Goal: Navigation & Orientation: Find specific page/section

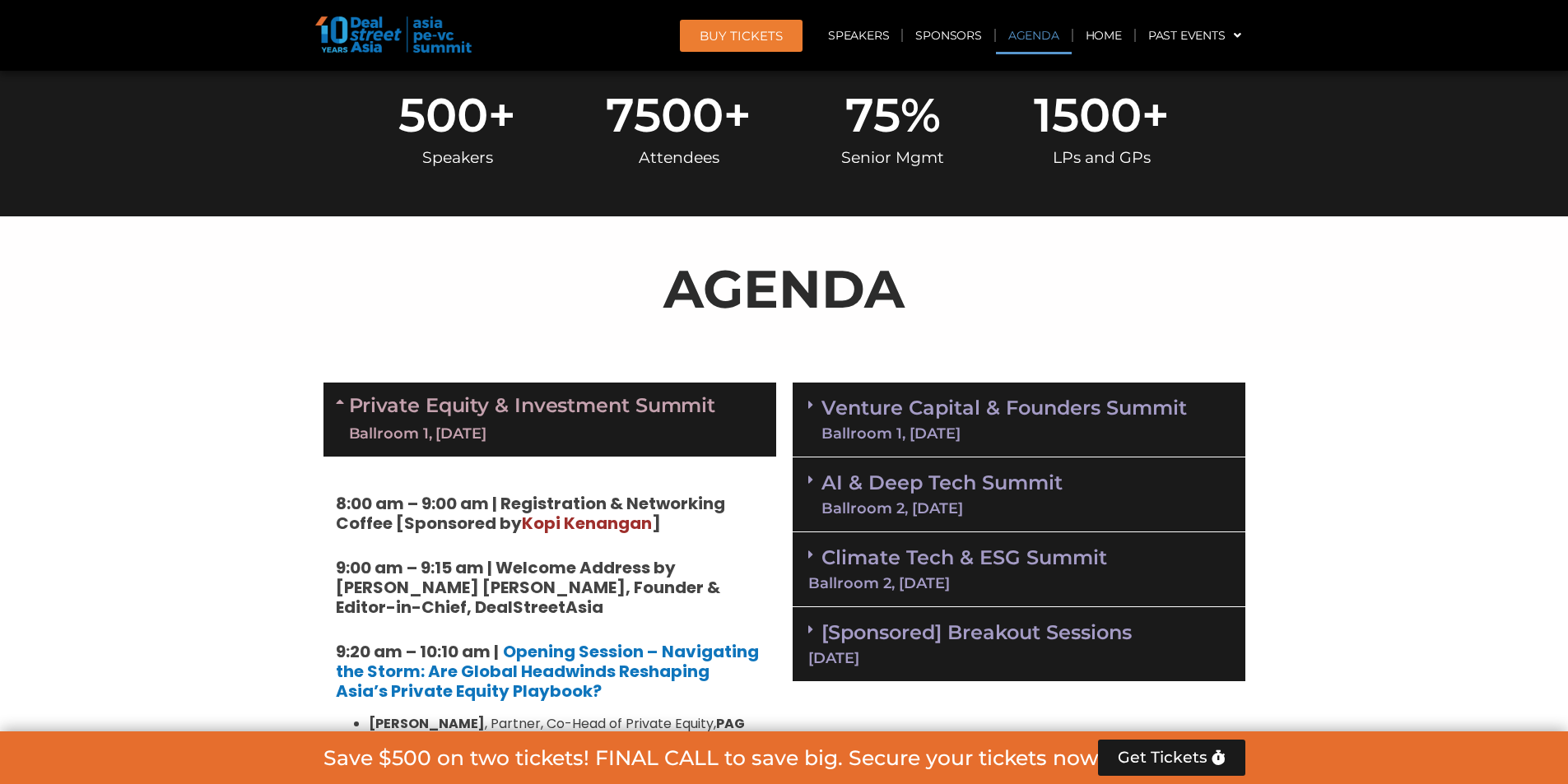
scroll to position [961, 0]
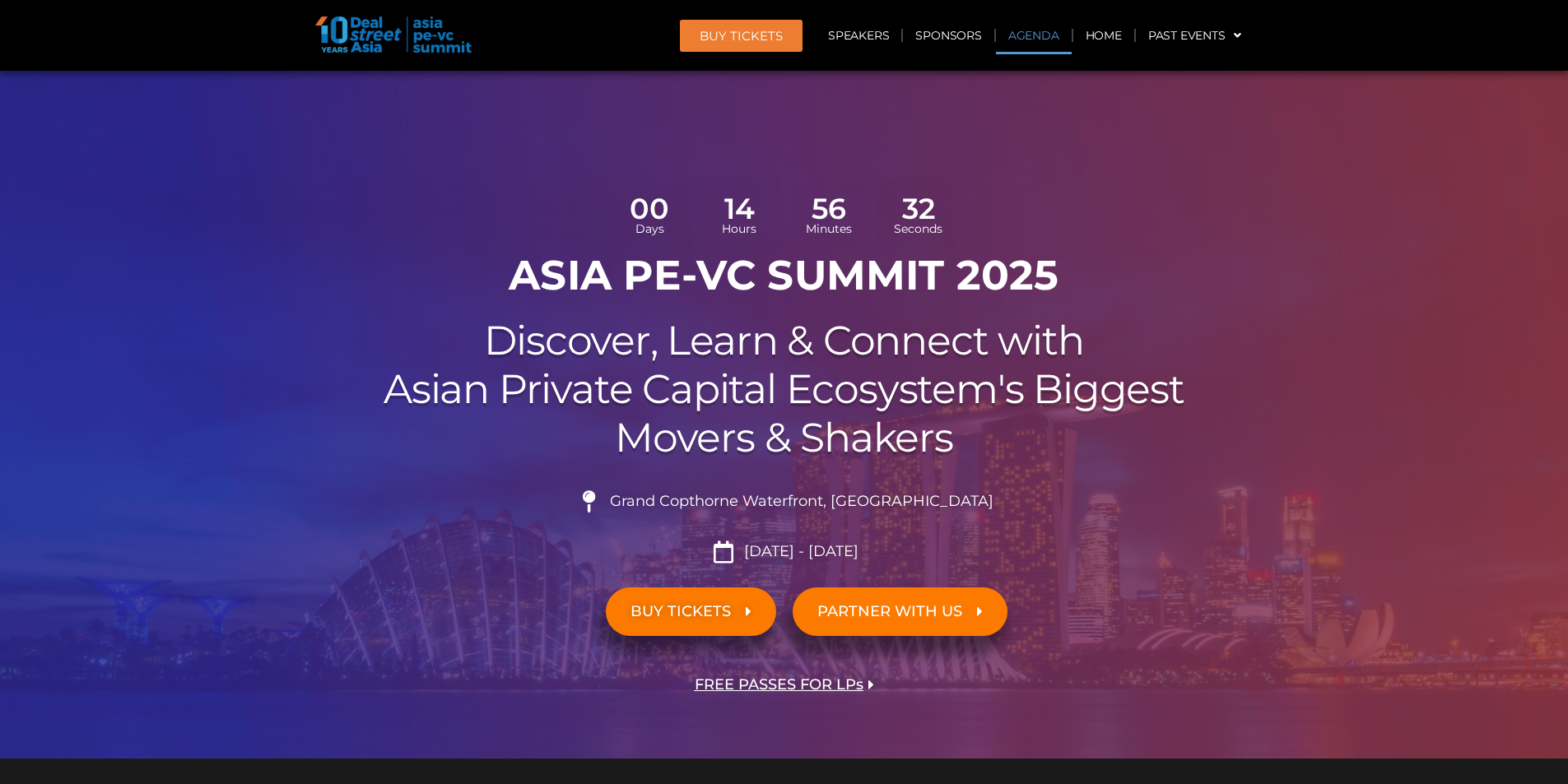
click at [722, 38] on link "Agenda" at bounding box center [1034, 35] width 75 height 38
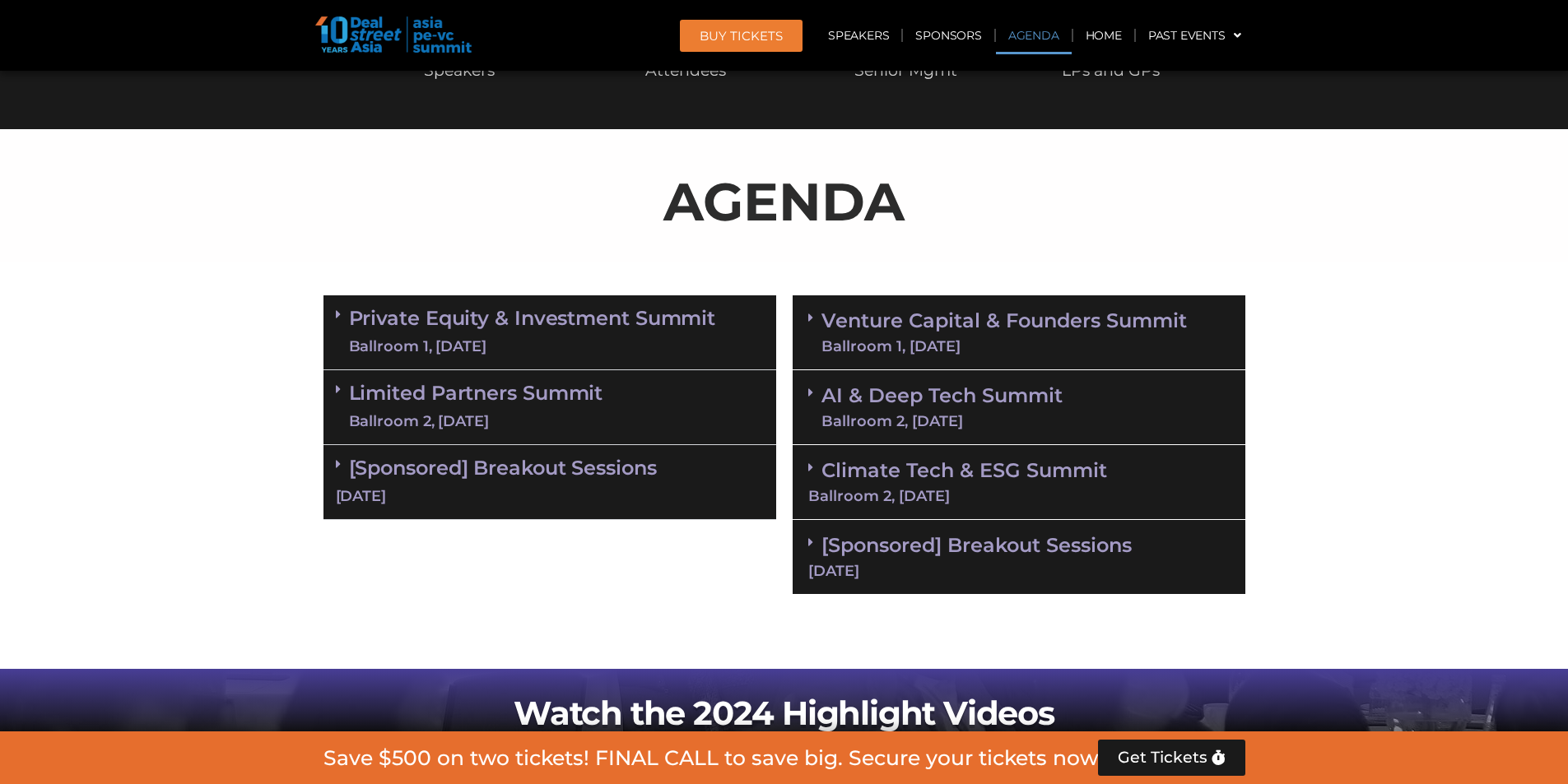
scroll to position [950, 0]
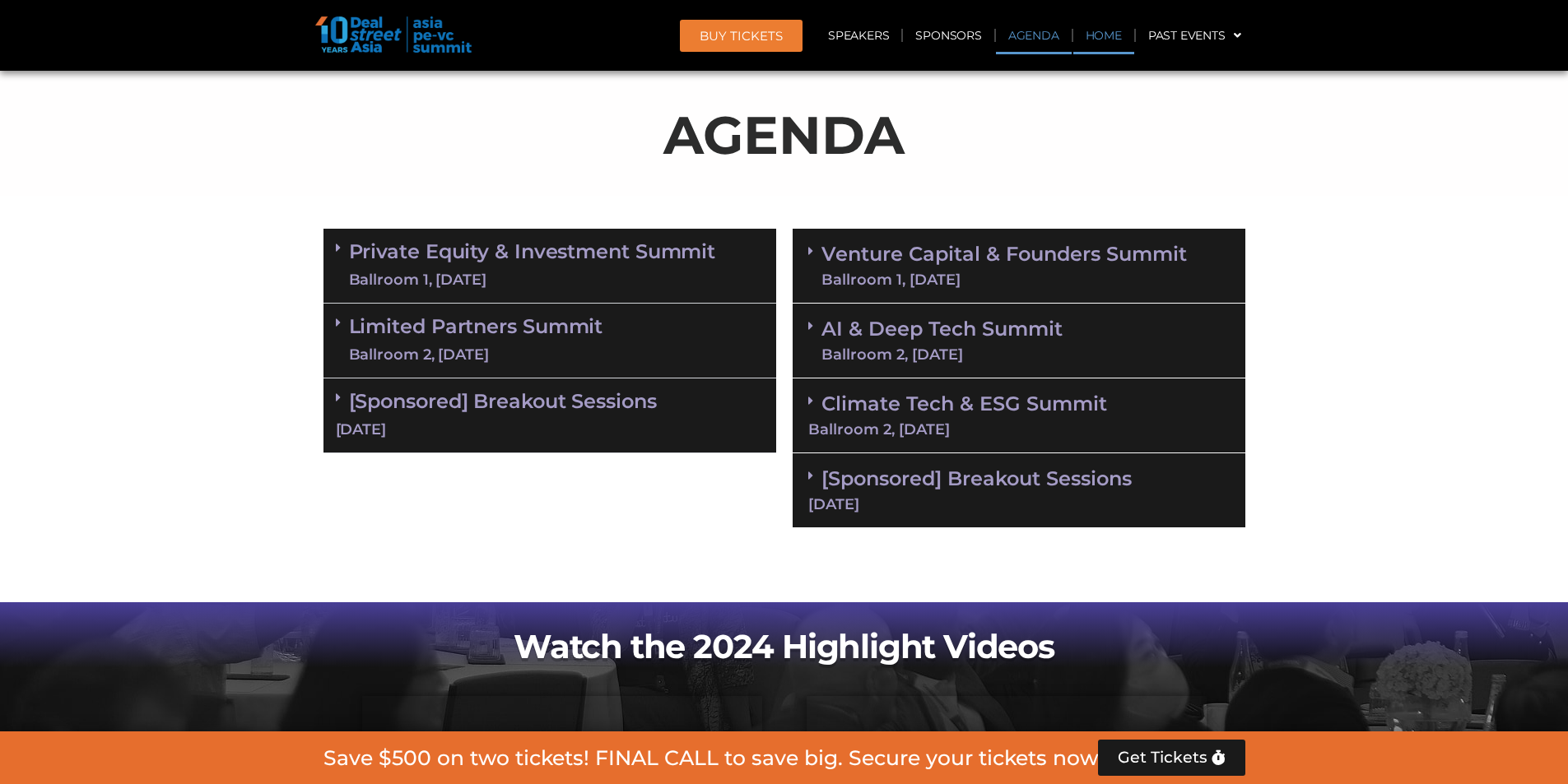
click at [722, 28] on link "Home" at bounding box center [1103, 35] width 61 height 38
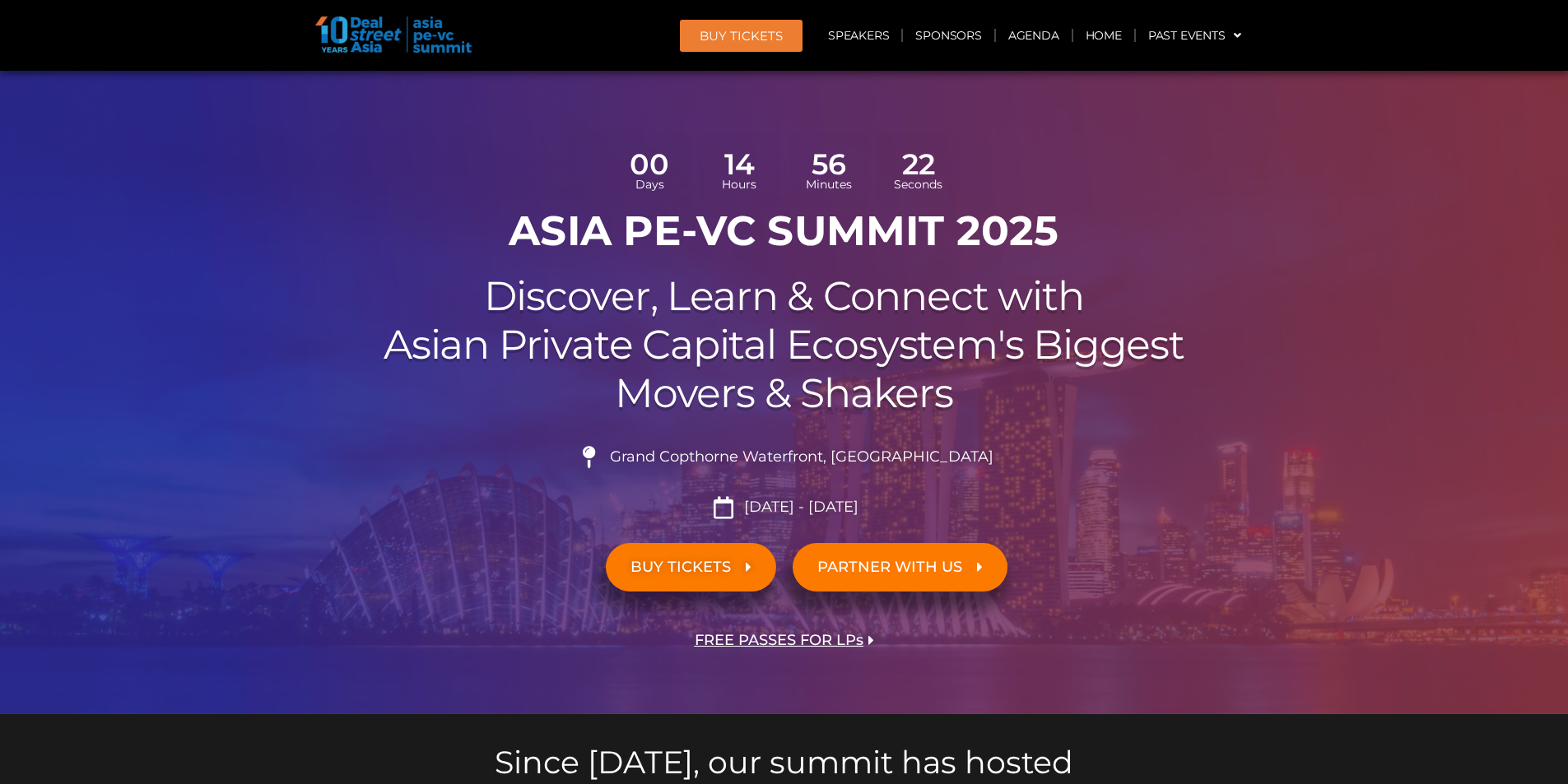
scroll to position [0, 0]
